Goal: Check status: Check status

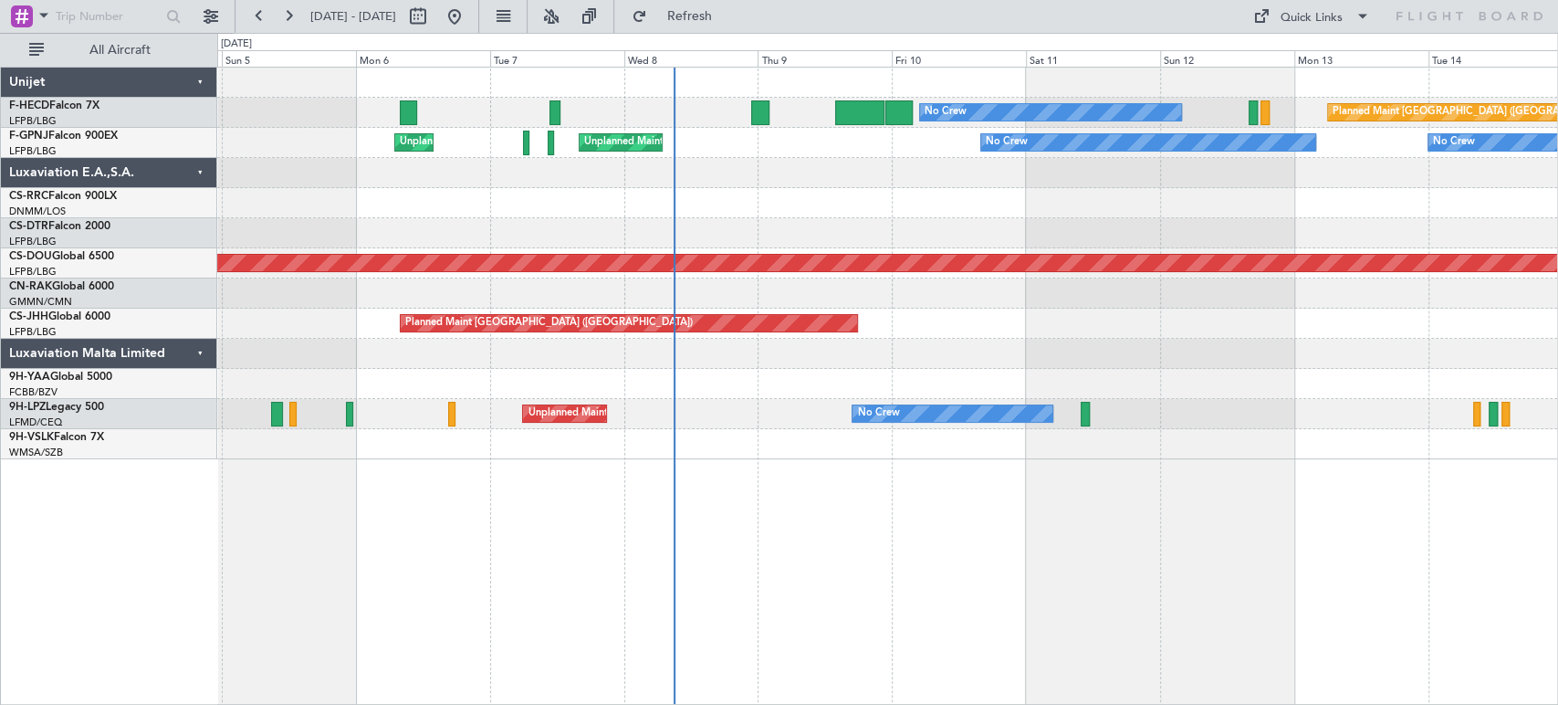
click at [686, 266] on div "Planned Maint [GEOGRAPHIC_DATA] ([GEOGRAPHIC_DATA]) No Crew No Crew Unplanned M…" at bounding box center [887, 264] width 1340 height 392
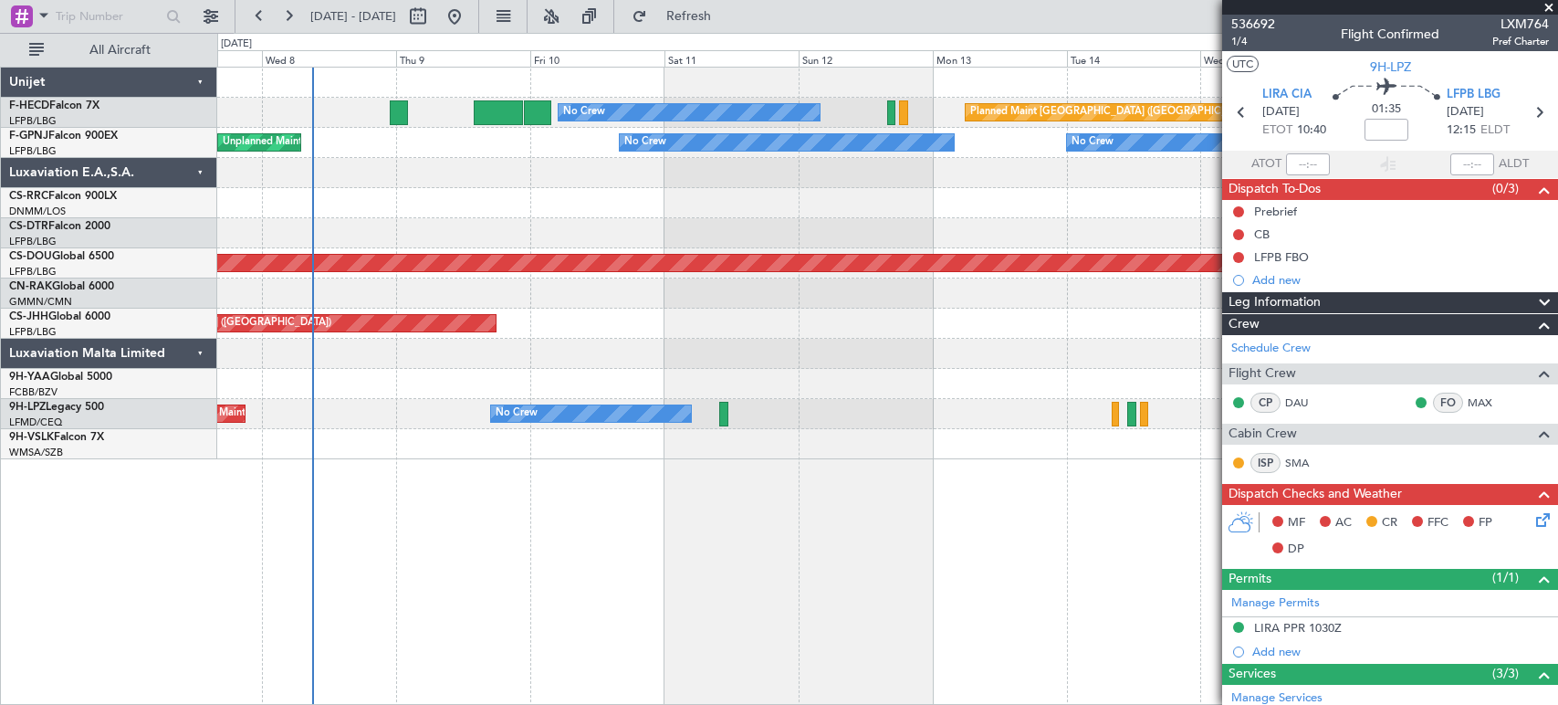
click at [604, 160] on div "No Crew Planned Maint [GEOGRAPHIC_DATA] ([GEOGRAPHIC_DATA]) Unplanned Maint [GE…" at bounding box center [887, 264] width 1340 height 392
click at [409, 110] on div "No Crew Planned Maint [GEOGRAPHIC_DATA] ([GEOGRAPHIC_DATA])" at bounding box center [887, 113] width 1340 height 30
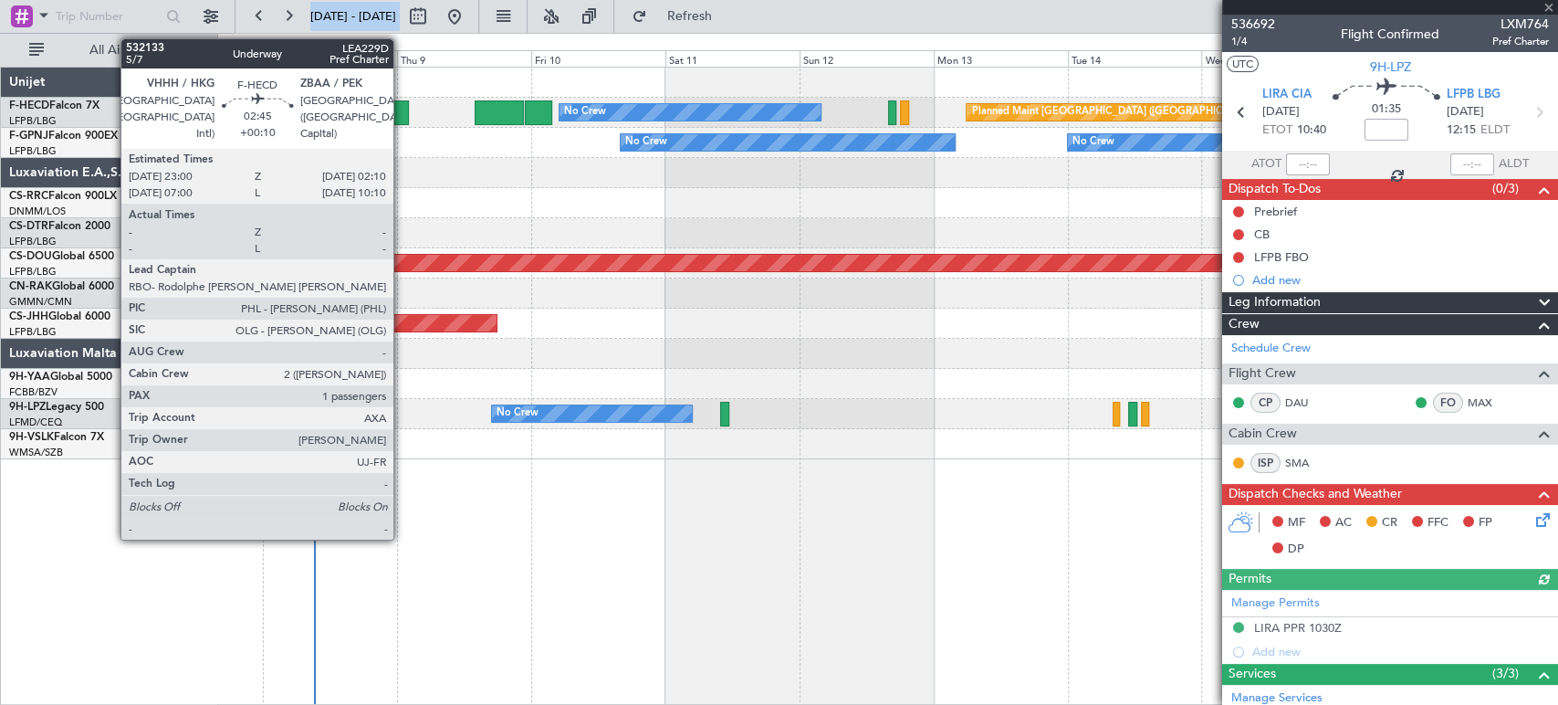
click at [401, 112] on div at bounding box center [400, 112] width 18 height 25
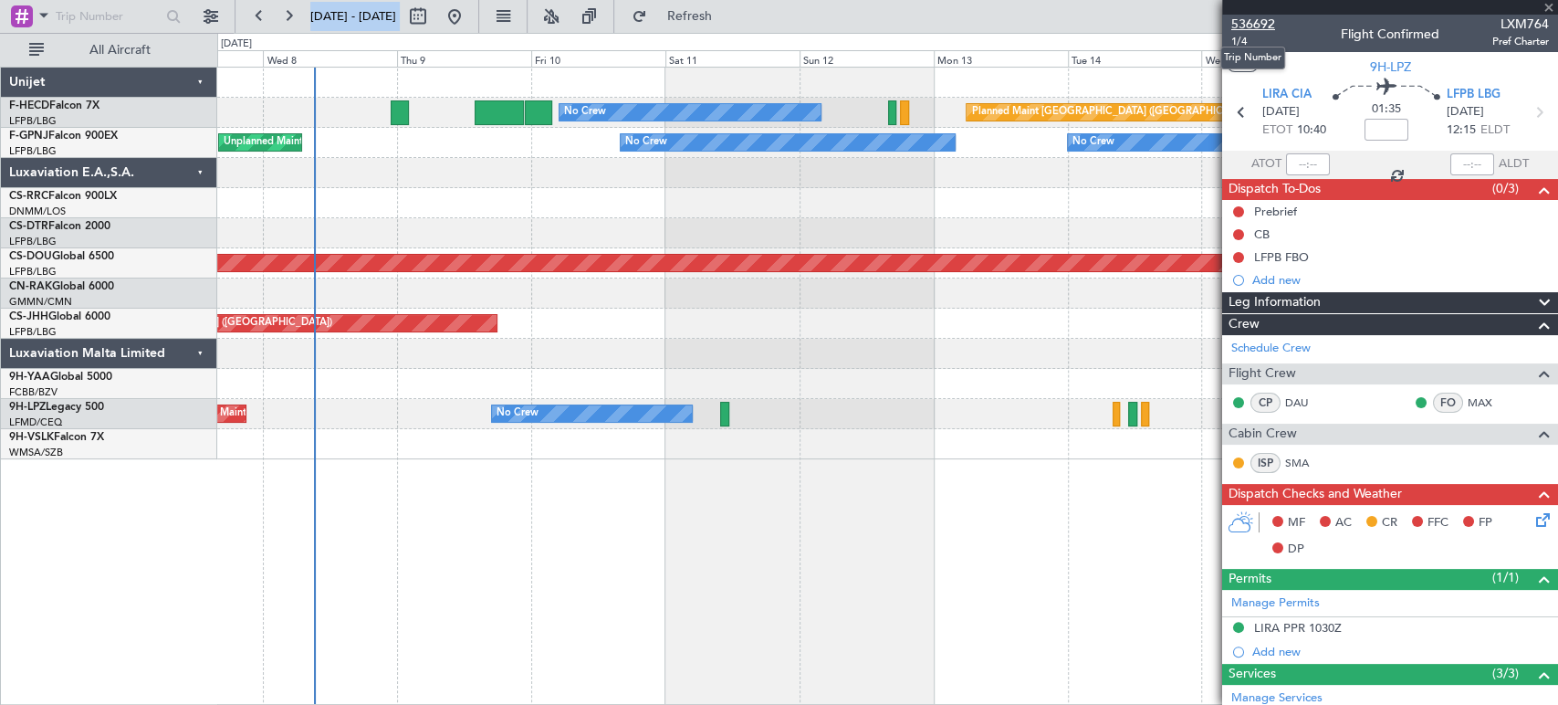
click at [1268, 19] on span "536692" at bounding box center [1253, 24] width 44 height 19
type input "+00:10"
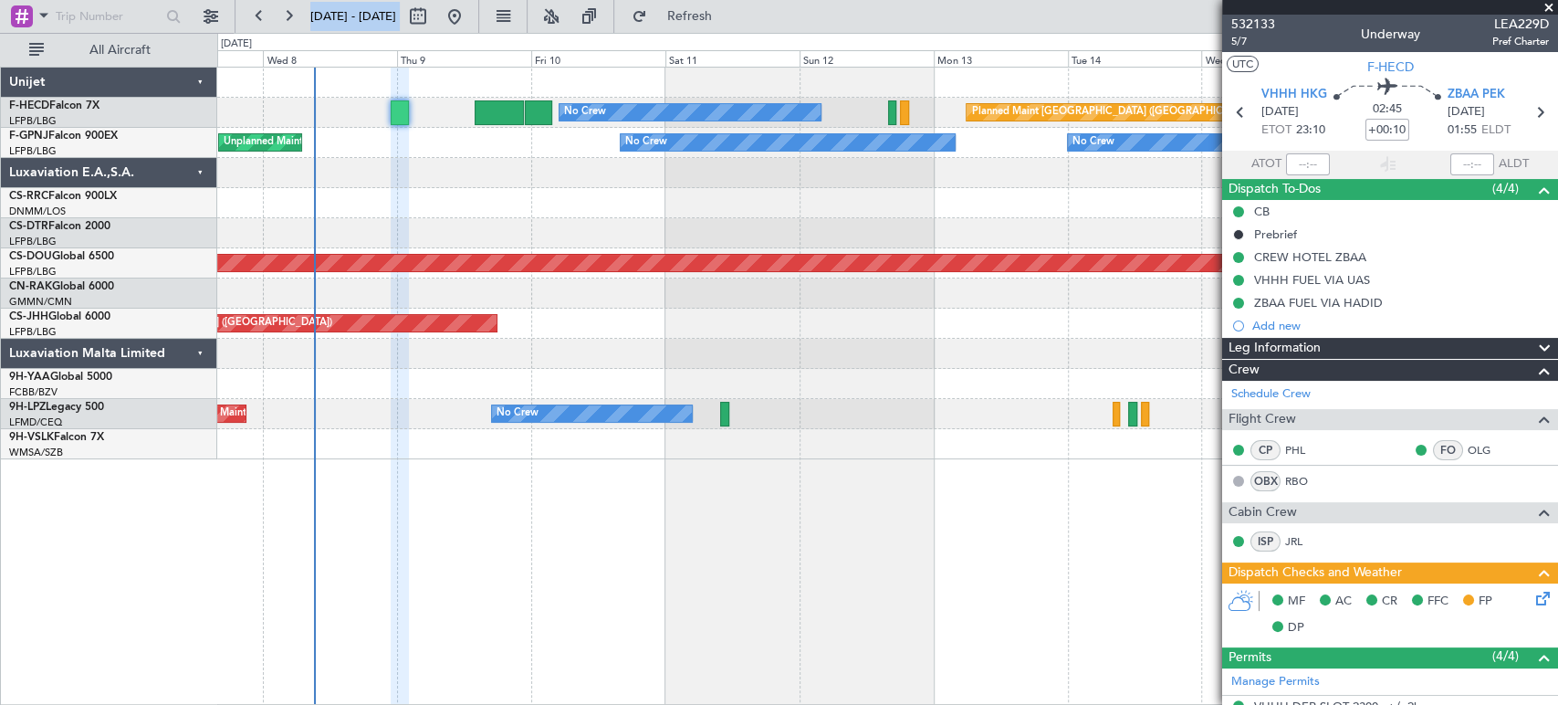
click at [393, 104] on div at bounding box center [400, 112] width 18 height 25
click at [1269, 24] on span "532133" at bounding box center [1253, 24] width 44 height 19
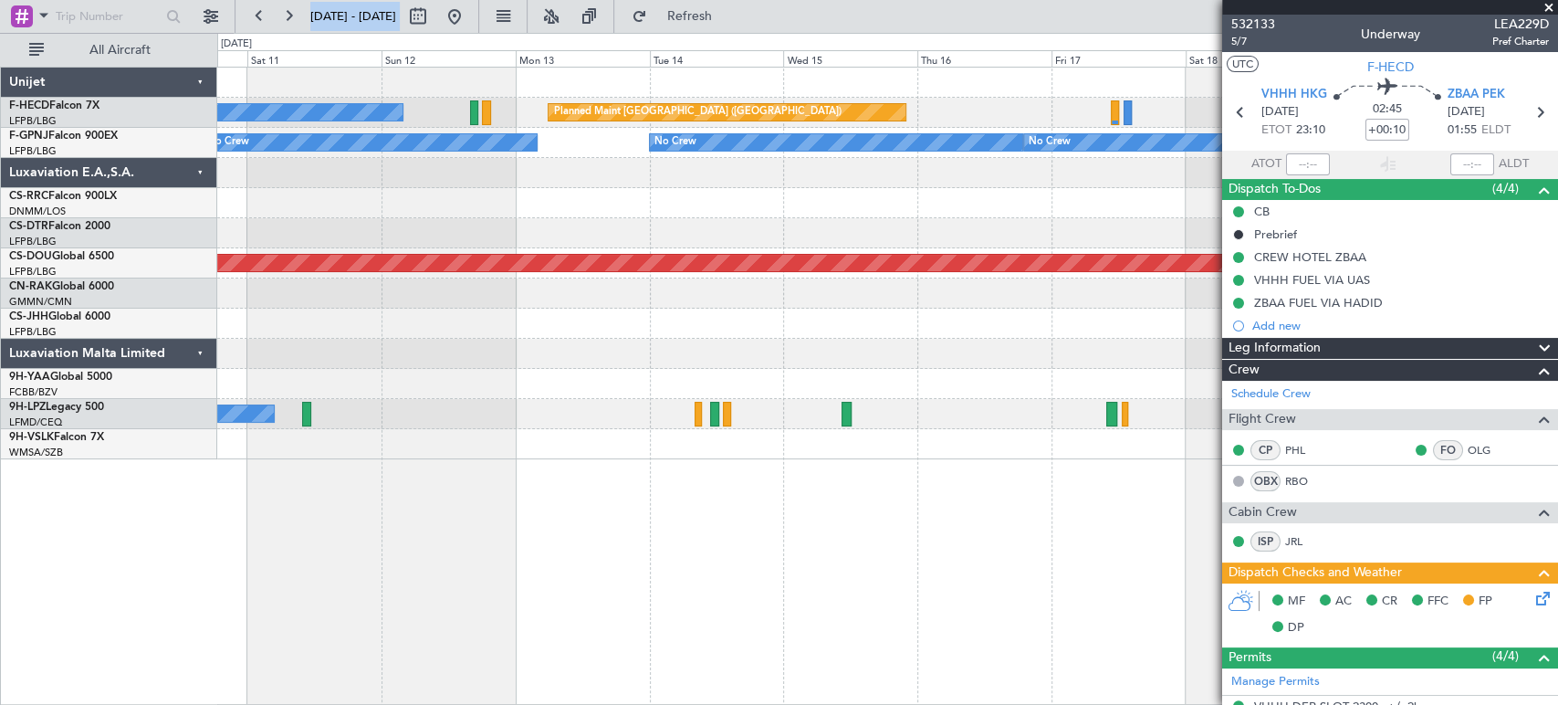
click at [599, 188] on div "No Crew Planned Maint [GEOGRAPHIC_DATA] ([GEOGRAPHIC_DATA]) No Crew No Crew No …" at bounding box center [887, 264] width 1340 height 392
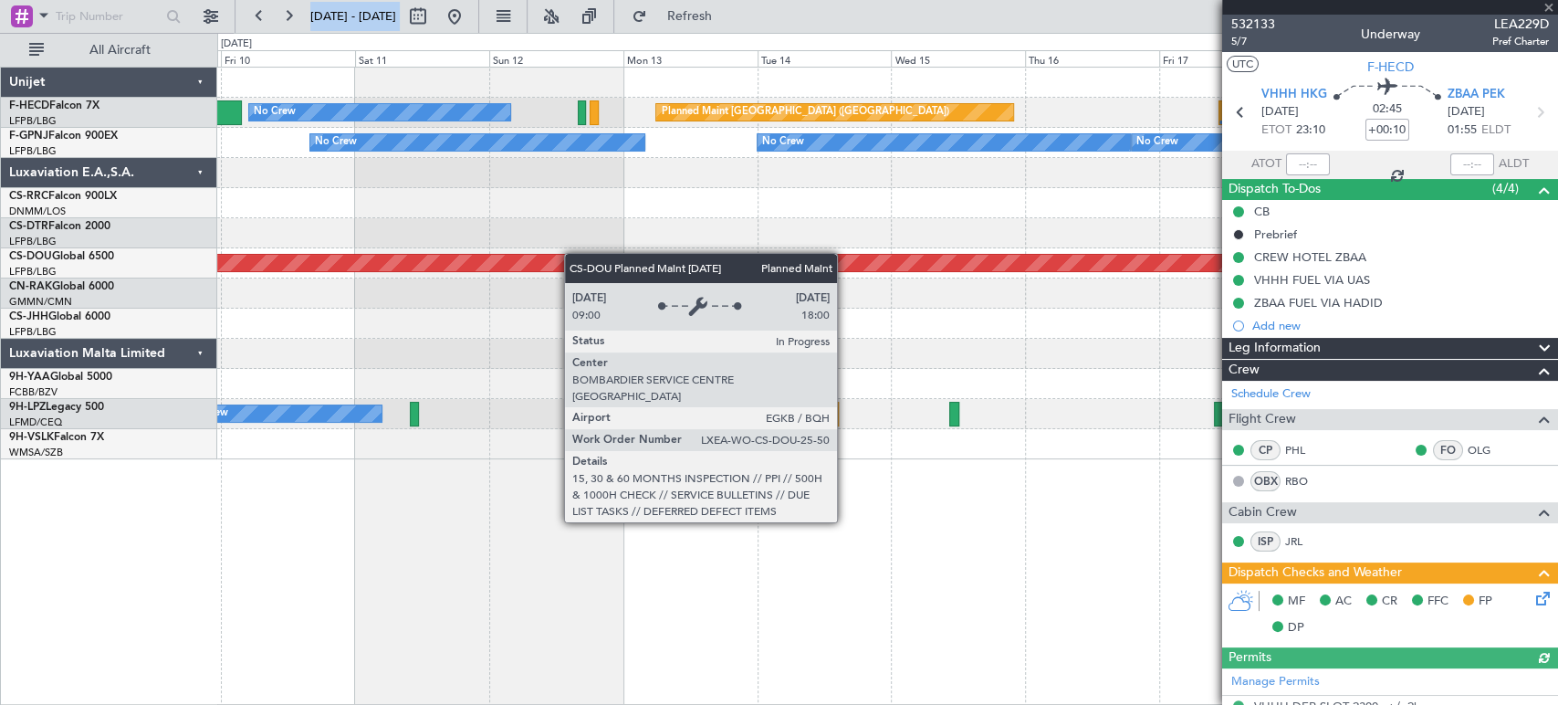
click at [583, 257] on div "Planned Maint London ([GEOGRAPHIC_DATA])" at bounding box center [887, 263] width 1340 height 30
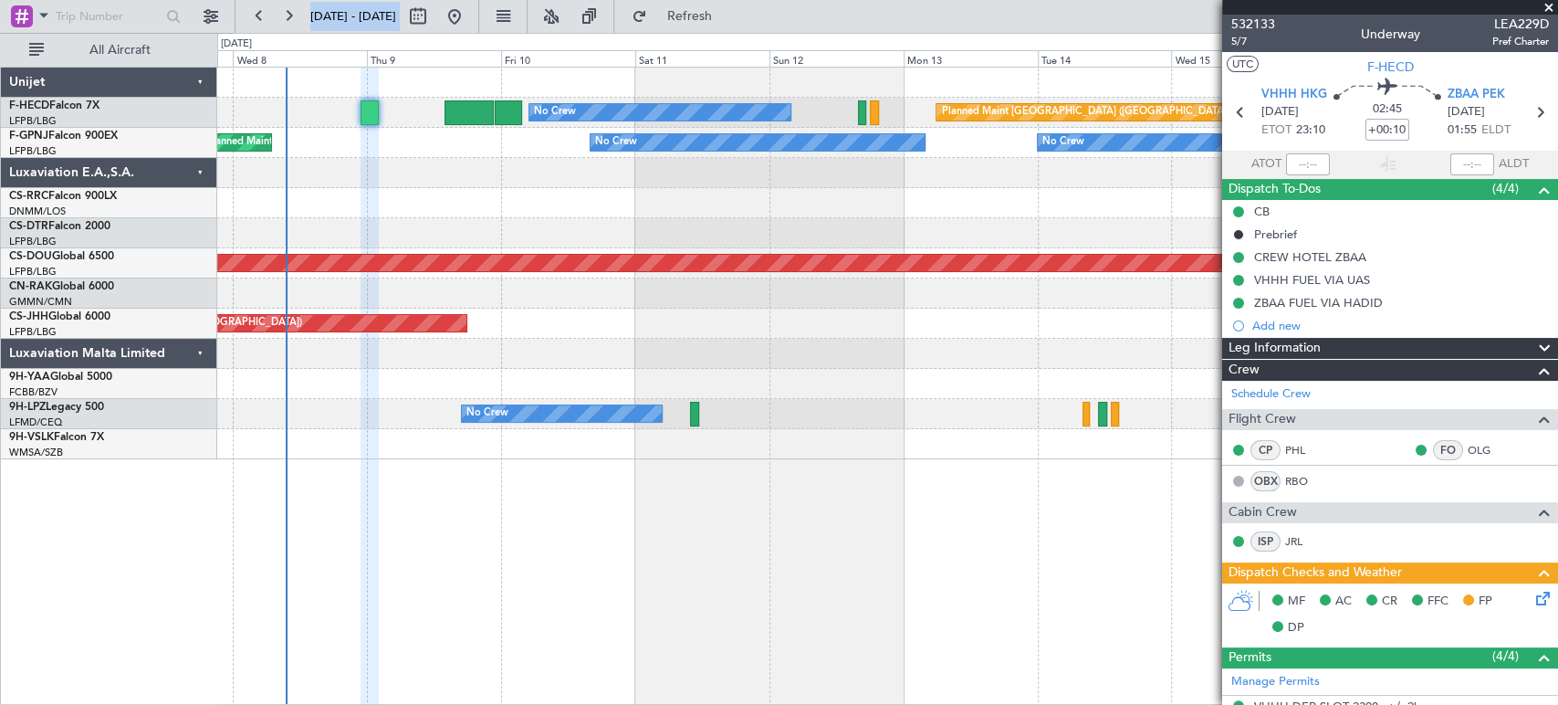
click at [1125, 207] on div "Planned Maint [GEOGRAPHIC_DATA] ([GEOGRAPHIC_DATA]) No Crew No Crew No Crew No …" at bounding box center [887, 264] width 1340 height 392
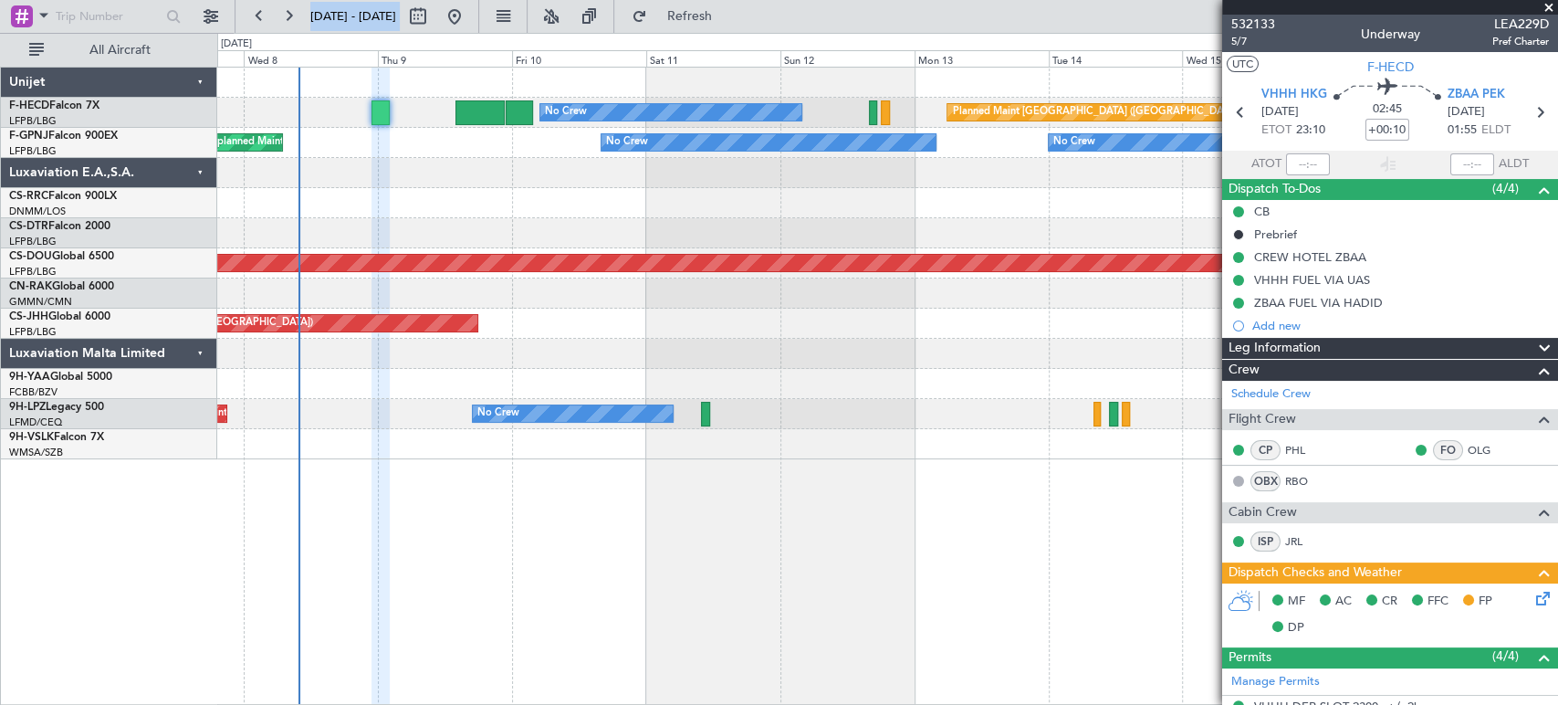
click at [78, 167] on div "Planned Maint [GEOGRAPHIC_DATA] ([GEOGRAPHIC_DATA]) No Crew No Crew No Crew No …" at bounding box center [779, 369] width 1558 height 672
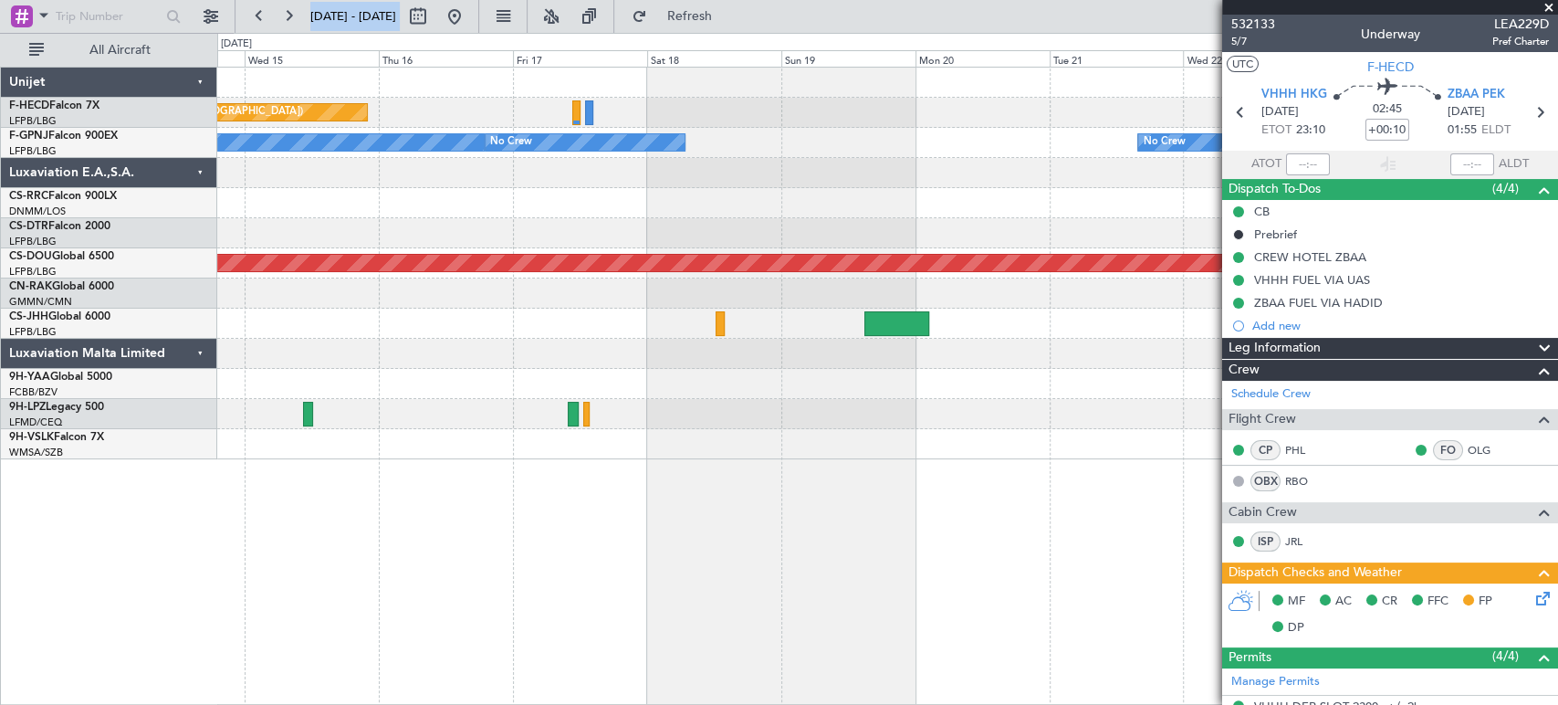
click at [294, 203] on div "Planned Maint [GEOGRAPHIC_DATA] ([GEOGRAPHIC_DATA]) Planned Maint [GEOGRAPHIC_D…" at bounding box center [887, 264] width 1340 height 392
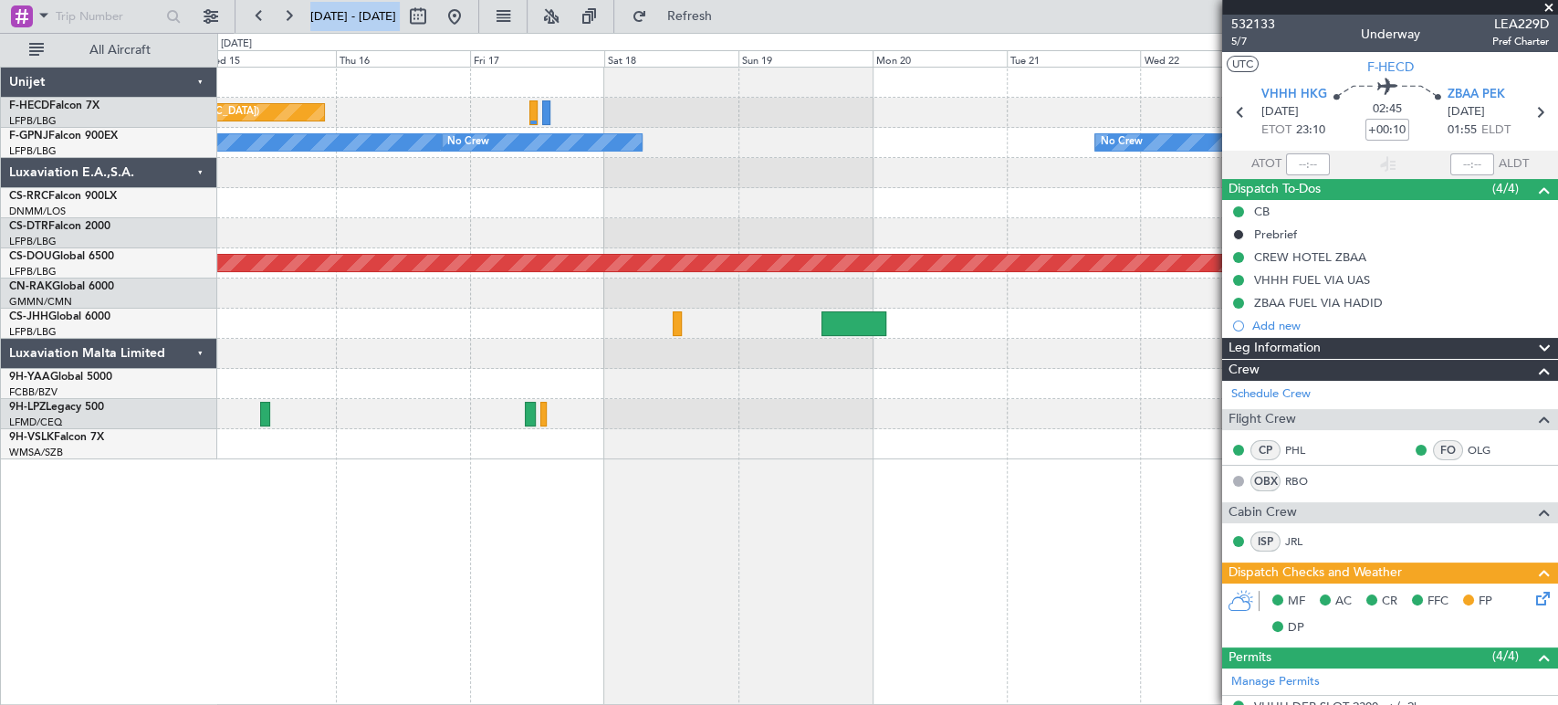
click at [608, 180] on div at bounding box center [887, 173] width 1340 height 30
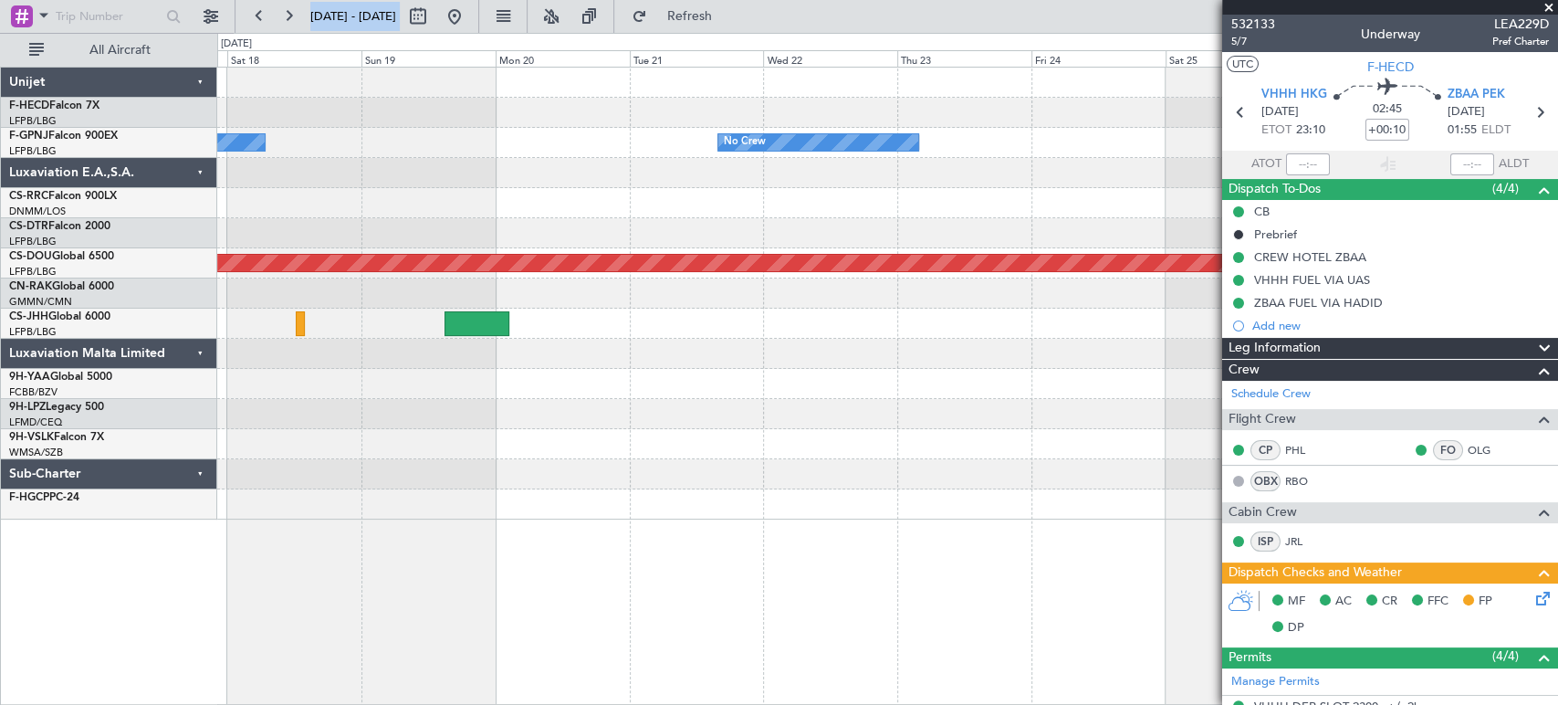
click at [1161, 186] on div "Planned Maint [GEOGRAPHIC_DATA] ([GEOGRAPHIC_DATA]) Planned Maint [GEOGRAPHIC_D…" at bounding box center [887, 294] width 1340 height 452
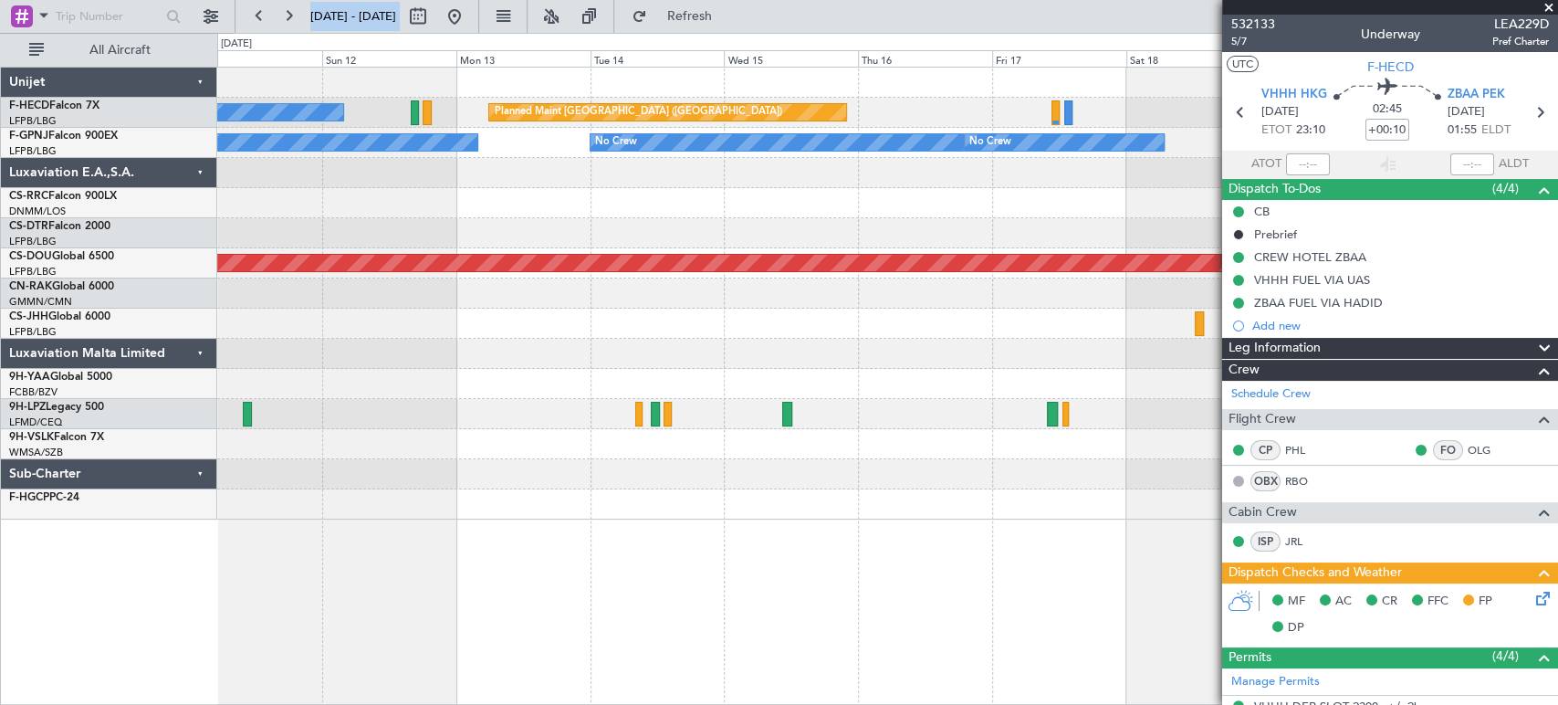
click at [1018, 135] on div "Planned Maint [GEOGRAPHIC_DATA] ([GEOGRAPHIC_DATA]) No Crew No Crew No Crew No …" at bounding box center [887, 294] width 1340 height 452
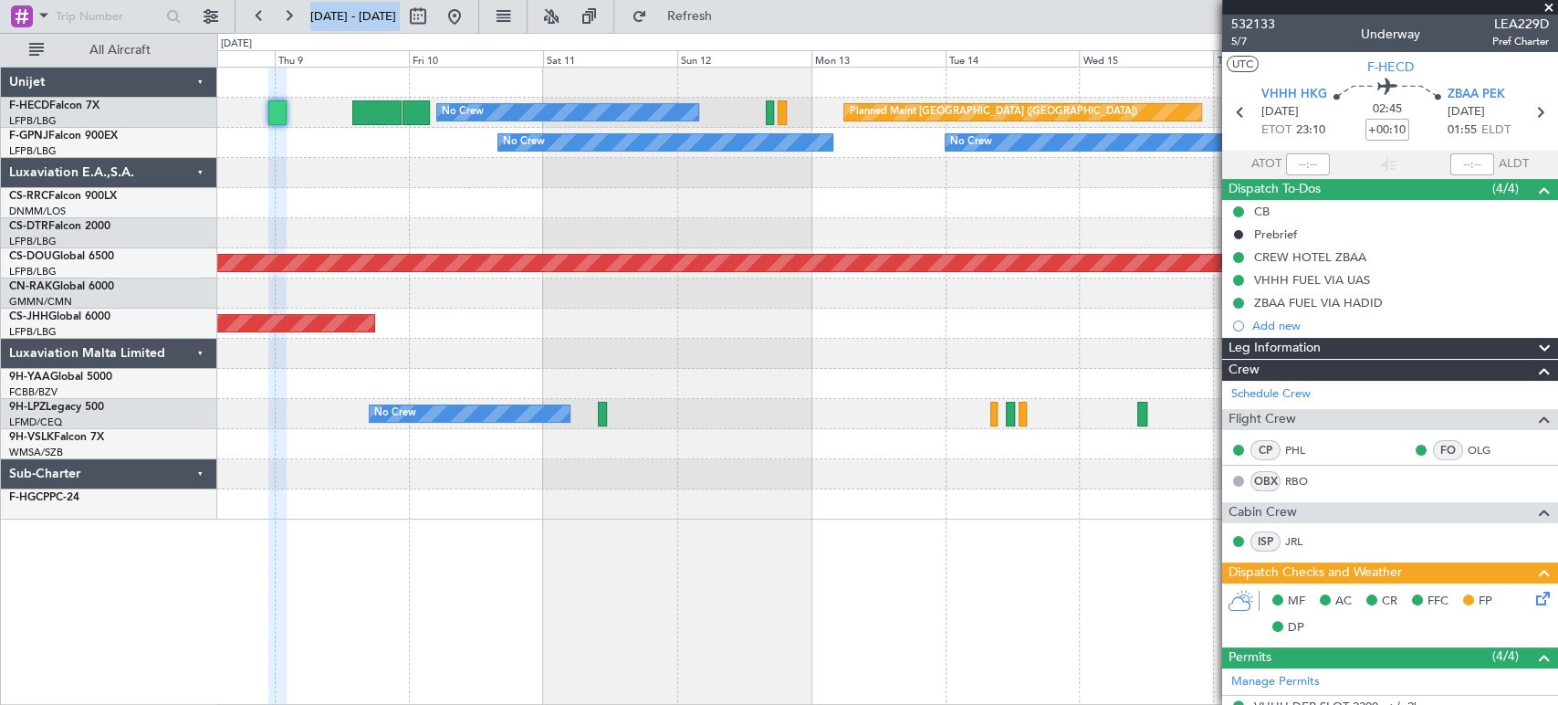
click at [765, 210] on div at bounding box center [887, 203] width 1340 height 30
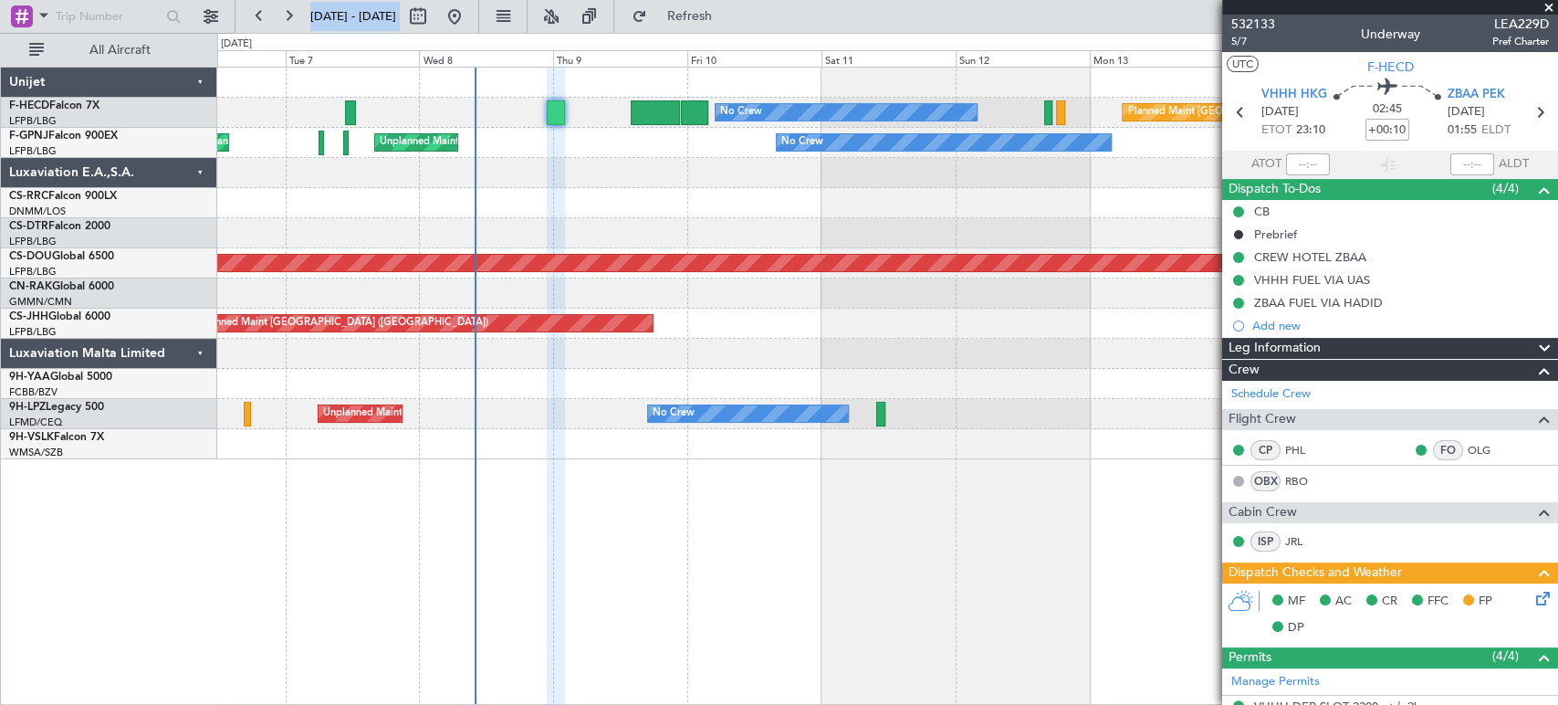
click at [1409, 113] on fb-app "[DATE] - [DATE] Refresh Quick Links All Aircraft Planned Maint [GEOGRAPHIC_DATA…" at bounding box center [779, 359] width 1558 height 691
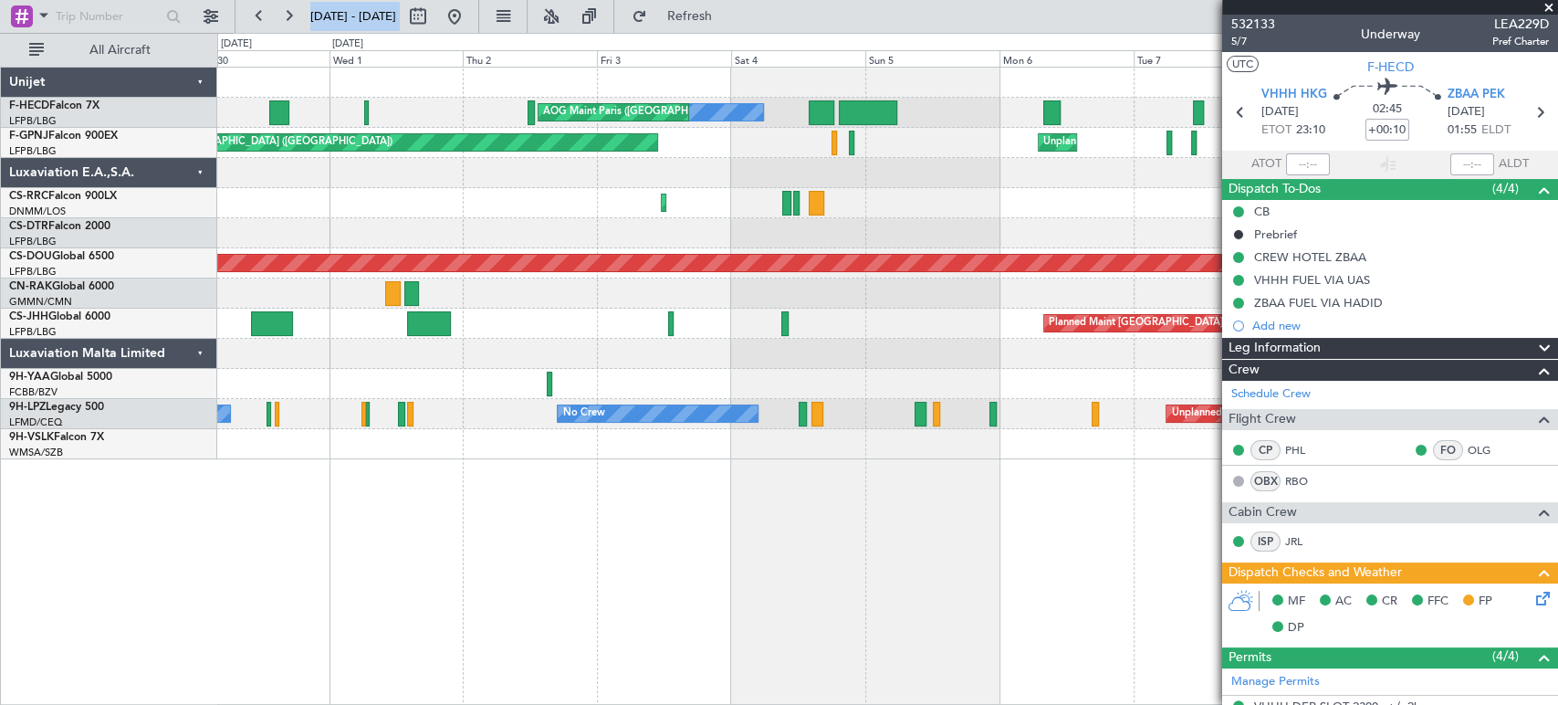
click at [1075, 130] on div "Unplanned Maint [GEOGRAPHIC_DATA] ([GEOGRAPHIC_DATA]) Unplanned Maint [GEOGRAPH…" at bounding box center [887, 143] width 1340 height 30
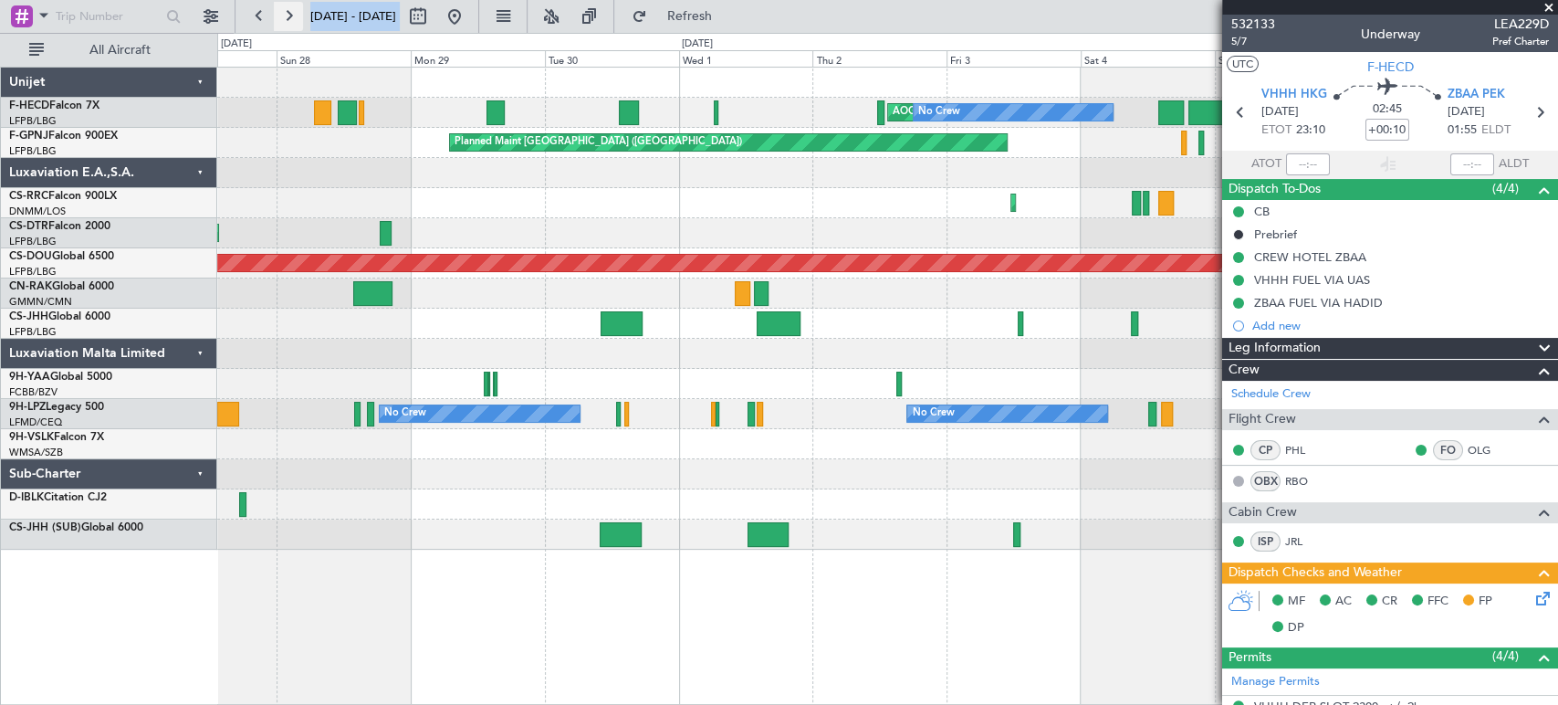
click at [280, 11] on button at bounding box center [288, 16] width 29 height 29
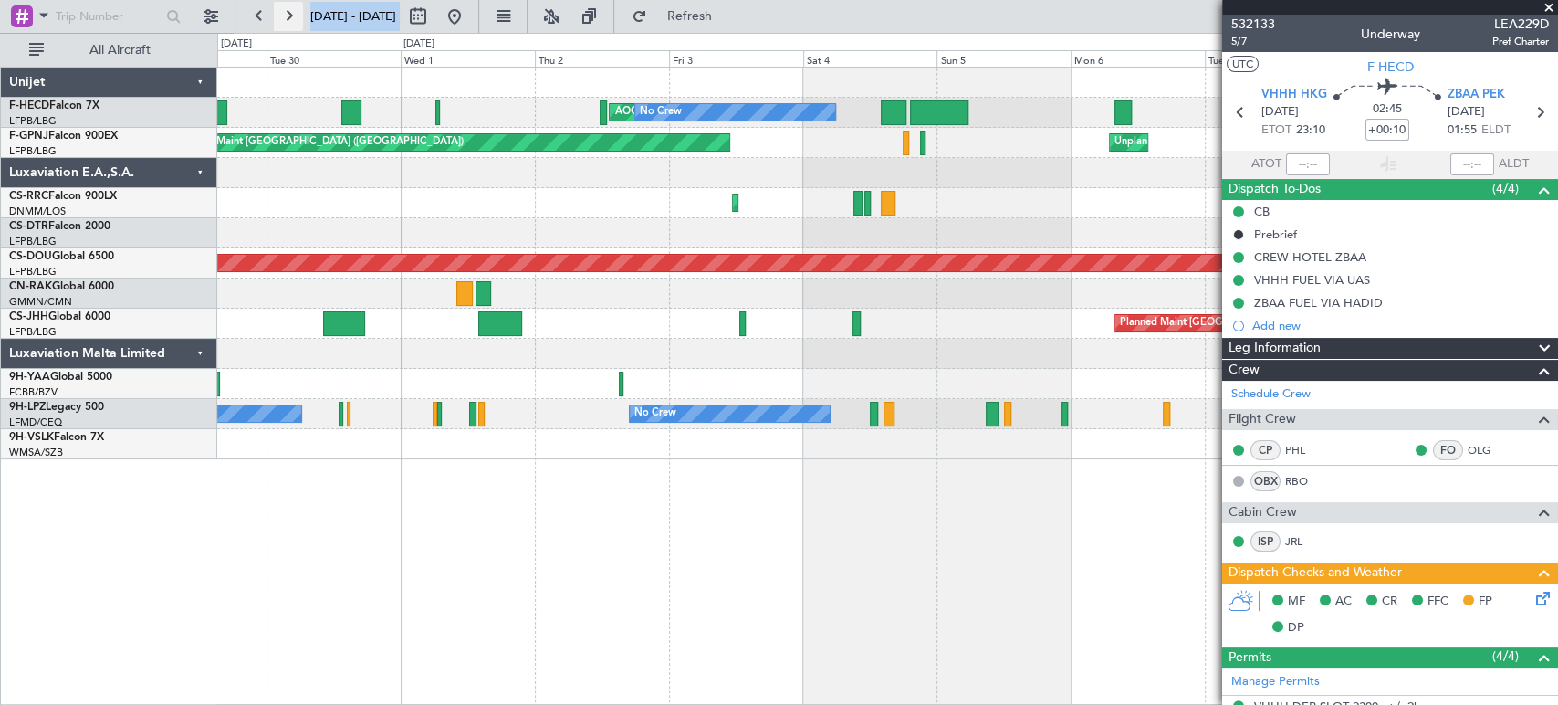
click at [280, 11] on button at bounding box center [288, 16] width 29 height 29
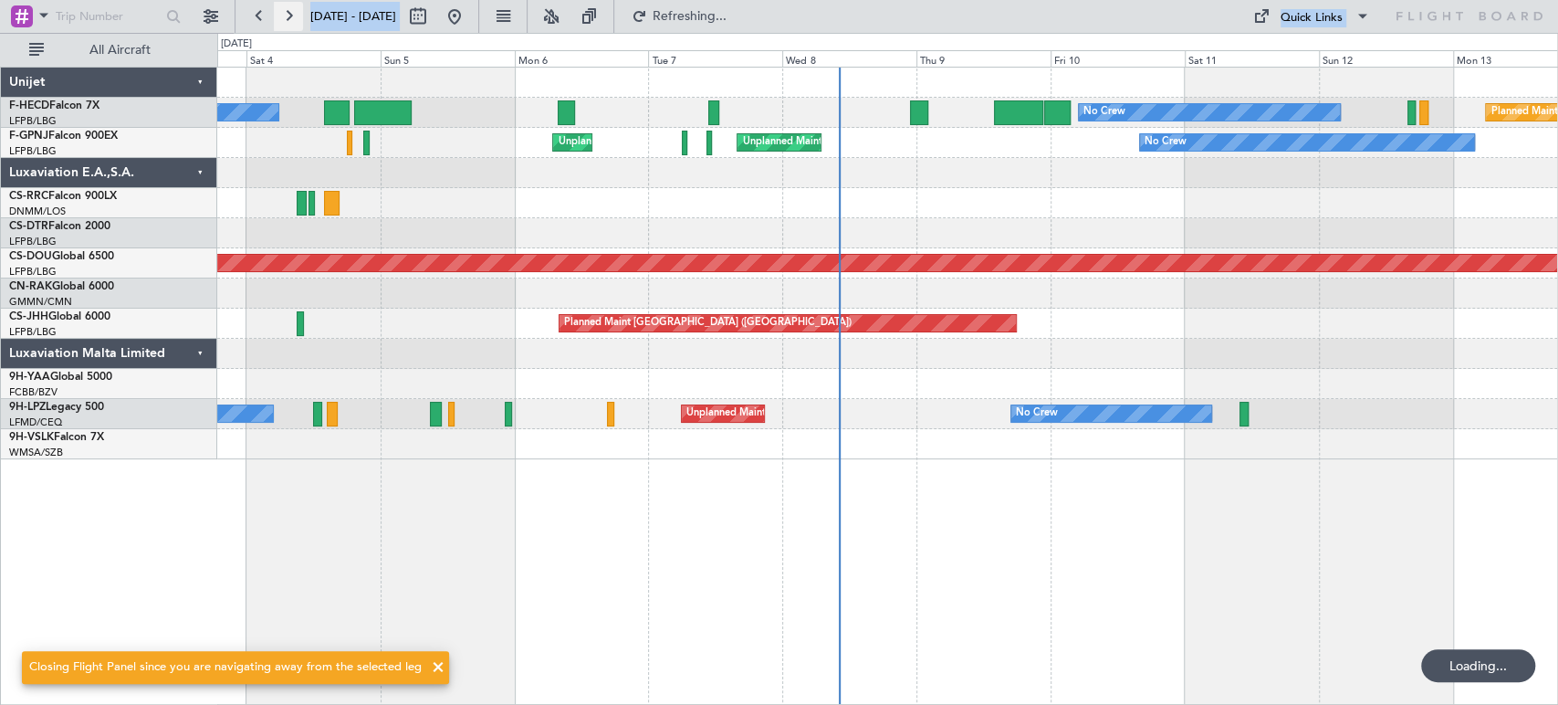
click at [280, 11] on button at bounding box center [288, 16] width 29 height 29
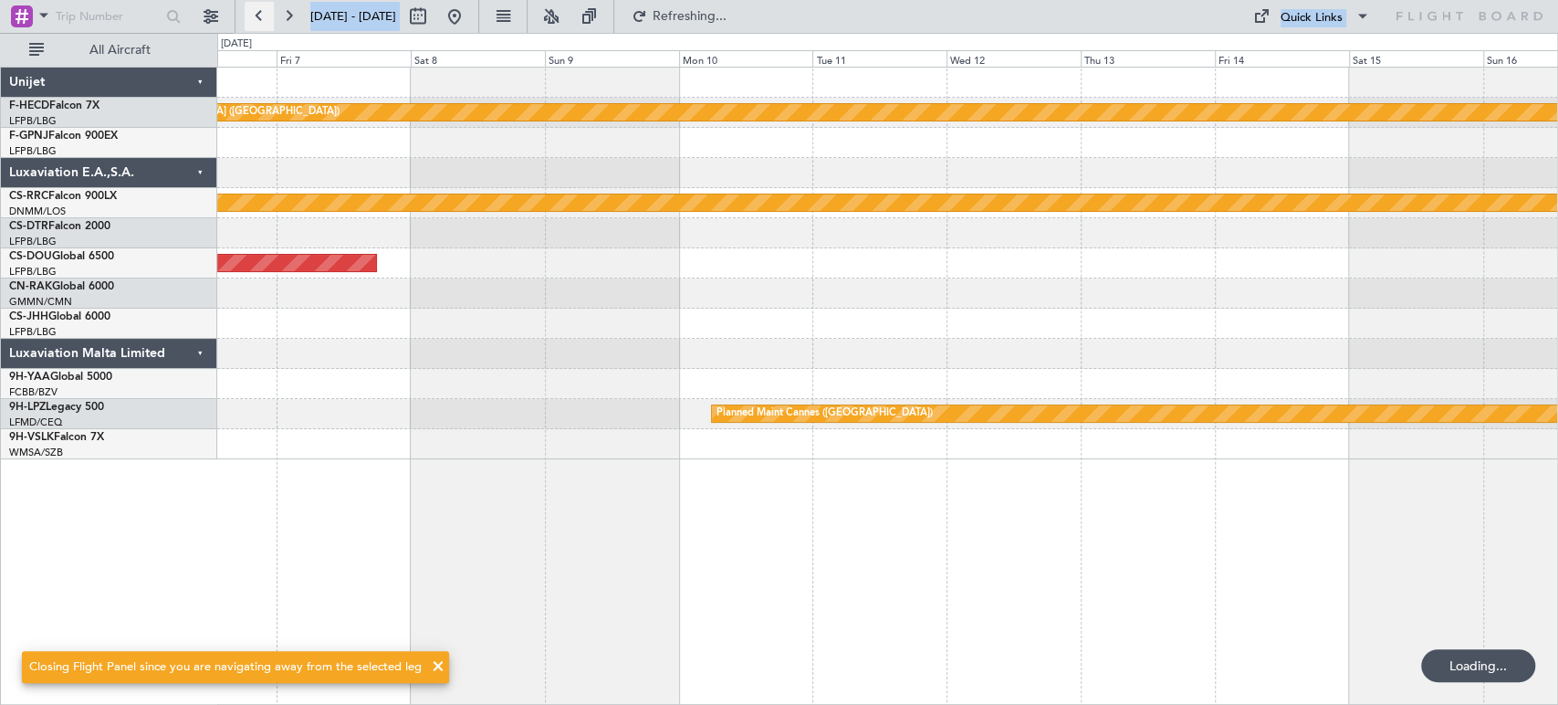
click at [253, 24] on button at bounding box center [259, 16] width 29 height 29
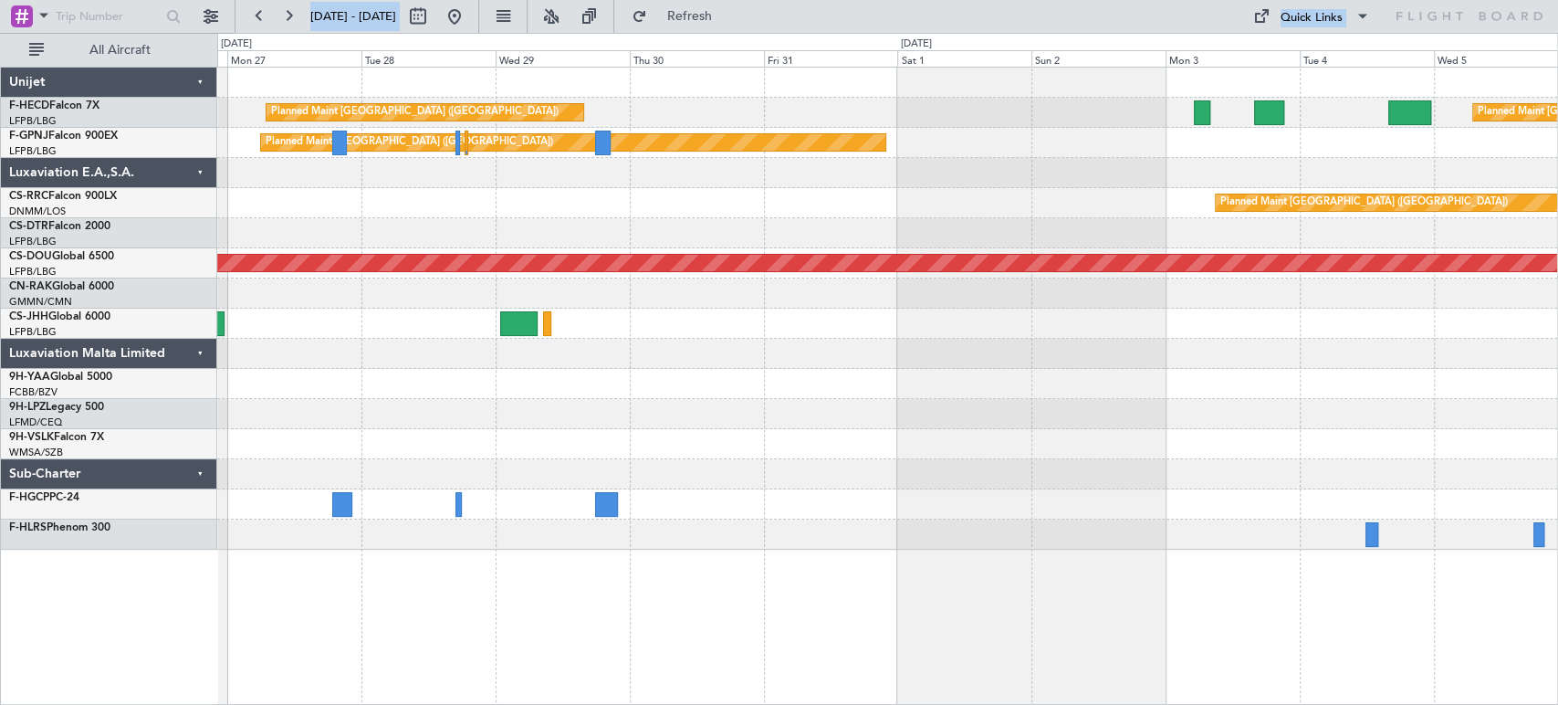
click at [1131, 181] on div at bounding box center [887, 173] width 1340 height 30
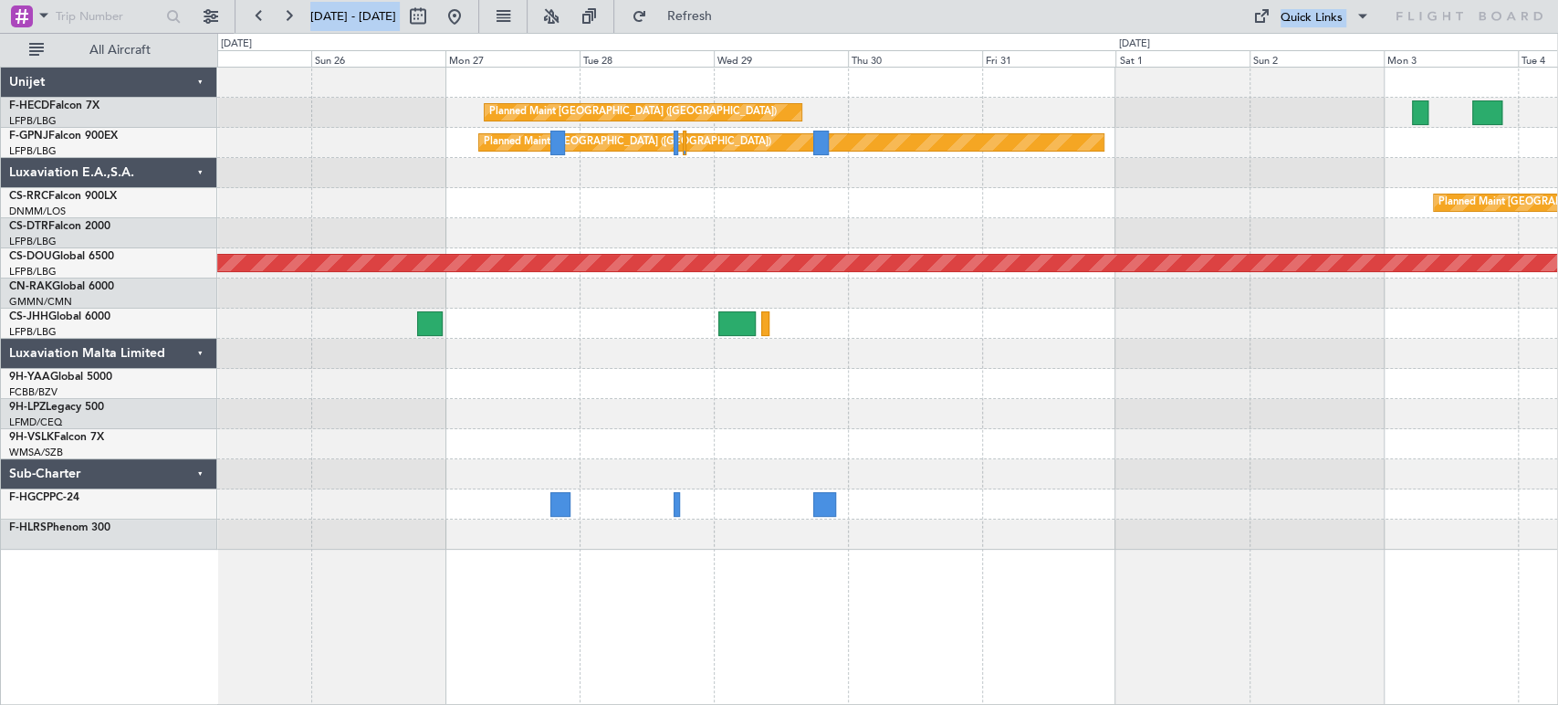
click at [950, 232] on div "Planned Maint [GEOGRAPHIC_DATA] ([GEOGRAPHIC_DATA]) Planned Maint [GEOGRAPHIC_D…" at bounding box center [887, 309] width 1340 height 482
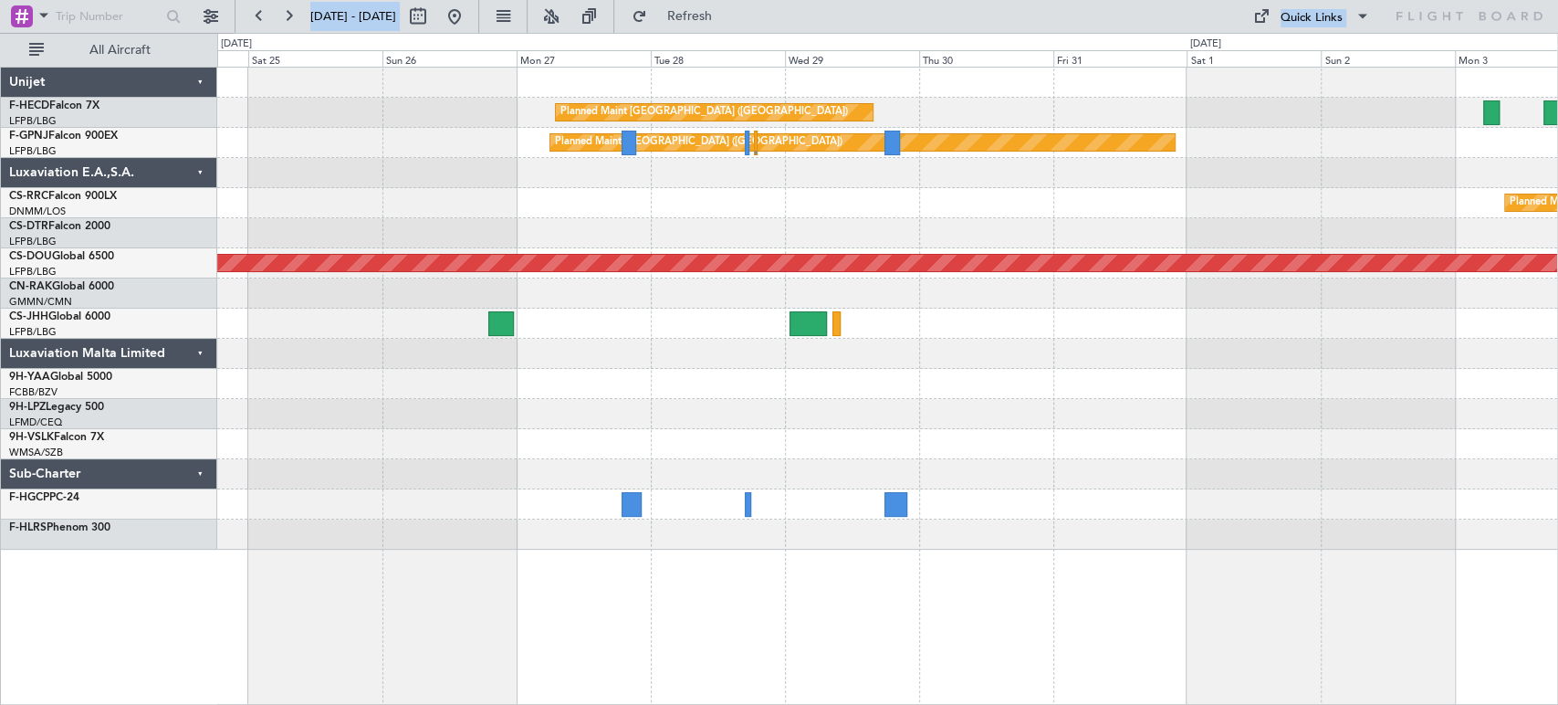
click at [891, 258] on div "Planned Maint [GEOGRAPHIC_DATA] ([GEOGRAPHIC_DATA]) Planned Maint [GEOGRAPHIC_D…" at bounding box center [887, 309] width 1340 height 482
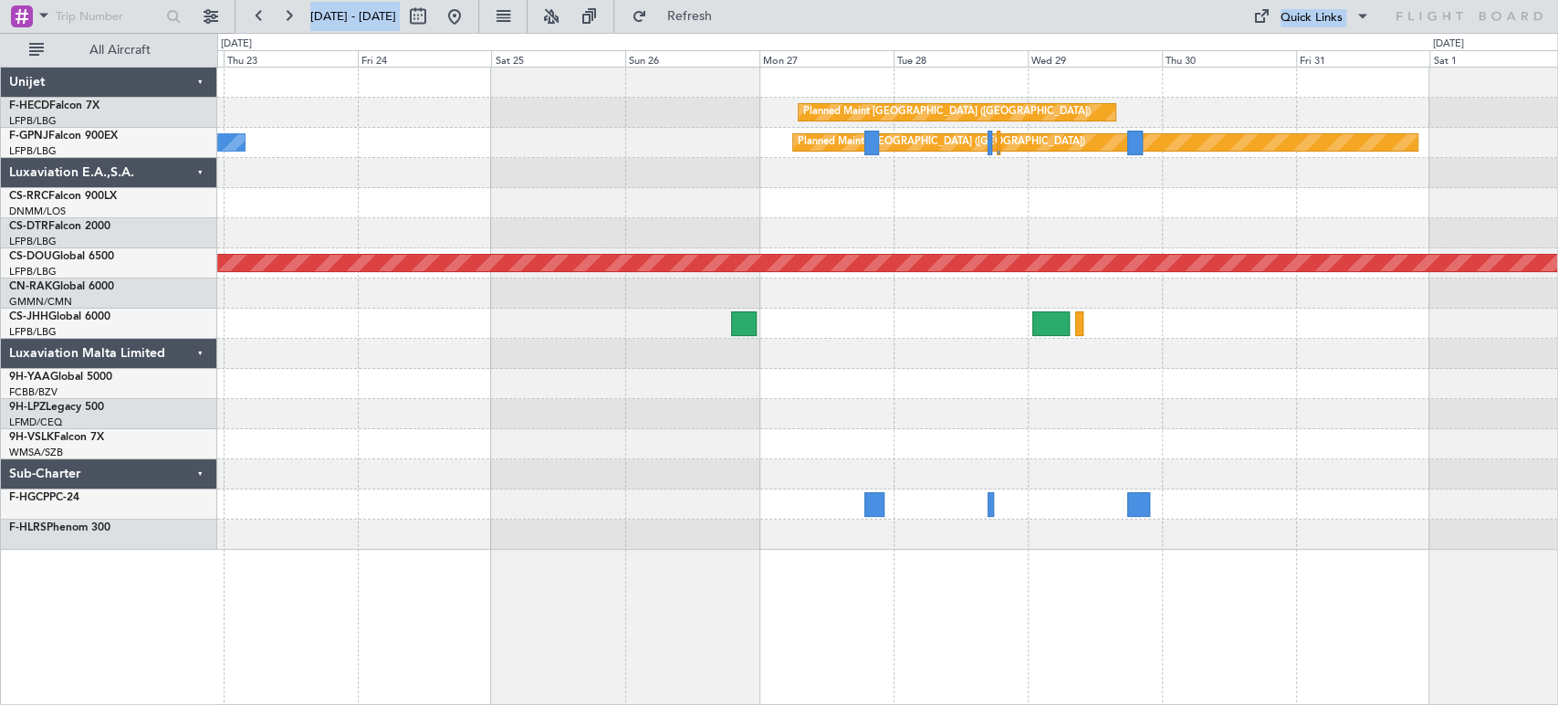
click at [705, 196] on div "Planned Maint [GEOGRAPHIC_DATA] ([GEOGRAPHIC_DATA])" at bounding box center [887, 203] width 1340 height 30
